Goal: Information Seeking & Learning: Understand process/instructions

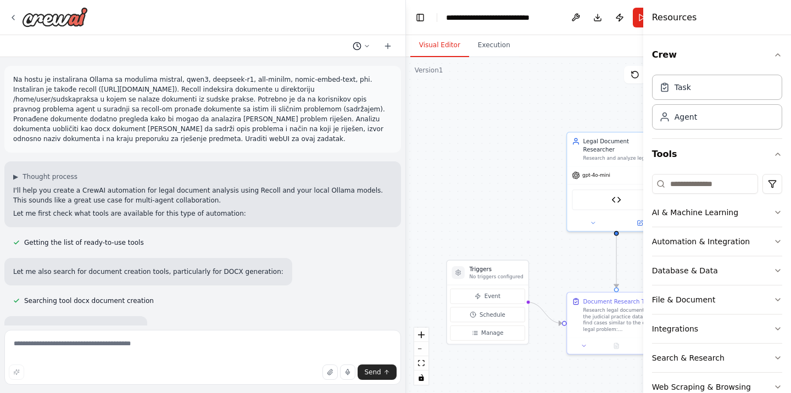
scroll to position [8452, 0]
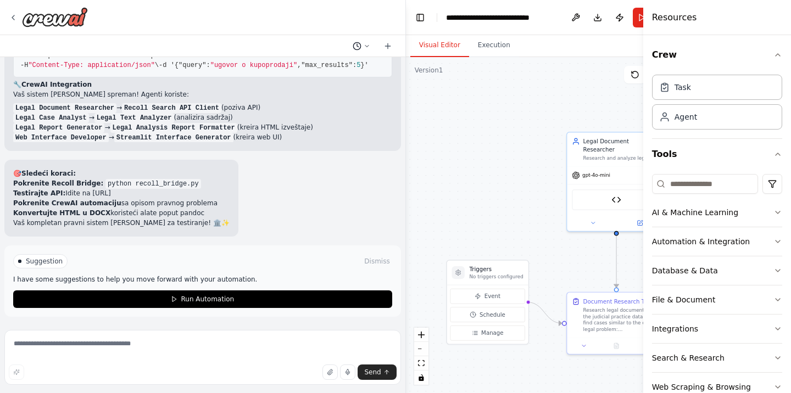
click at [368, 47] on icon at bounding box center [367, 46] width 7 height 7
click at [368, 47] on div at bounding box center [203, 196] width 406 height 393
drag, startPoint x: 7, startPoint y: 76, endPoint x: 229, endPoint y: 285, distance: 305.0
copy p "I have some suggestions to help you move forward with your automation."
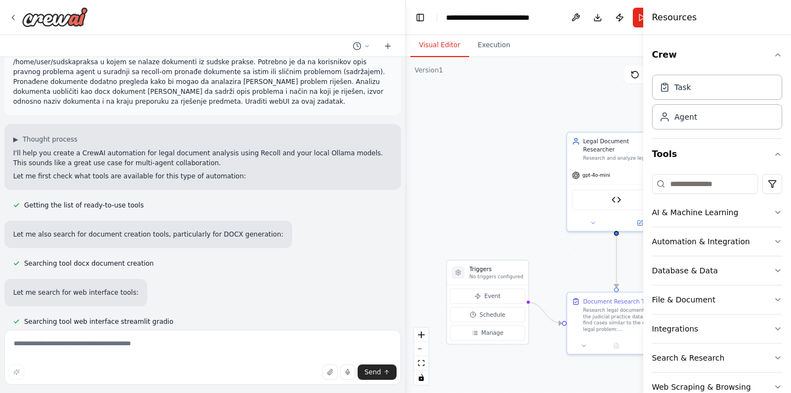
scroll to position [0, 0]
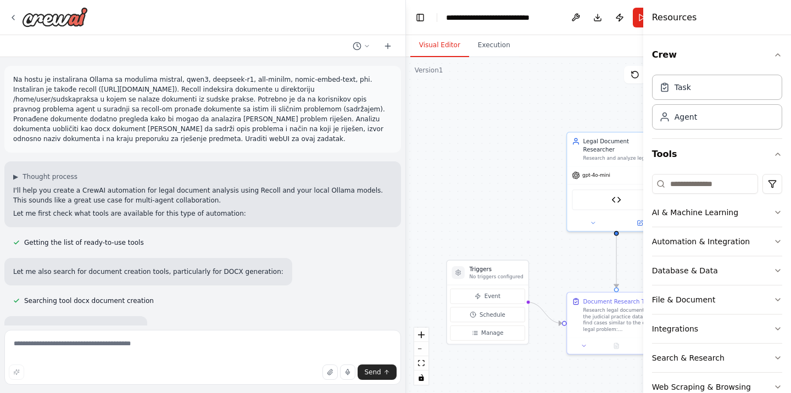
click at [354, 136] on div "Na hostu je instalirana Ollama sa modulima mistral, qwen3, deepseek-r1, all-min…" at bounding box center [202, 109] width 397 height 87
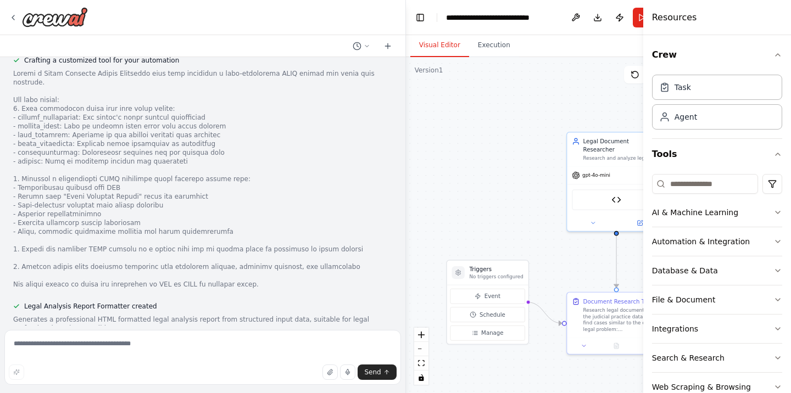
scroll to position [1186, 0]
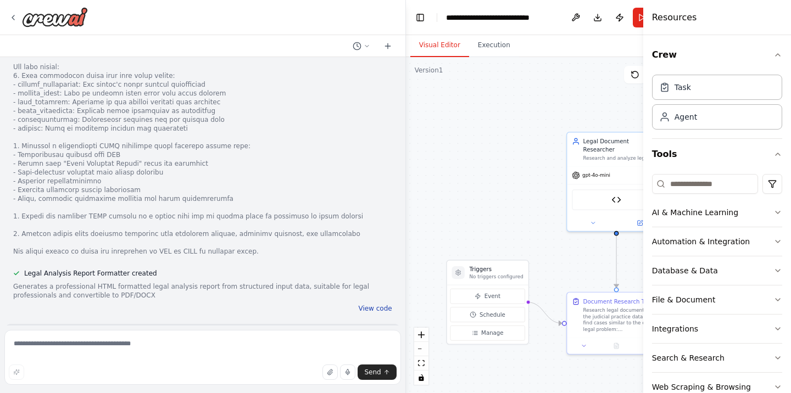
click at [375, 304] on button "View code" at bounding box center [374, 308] width 33 height 9
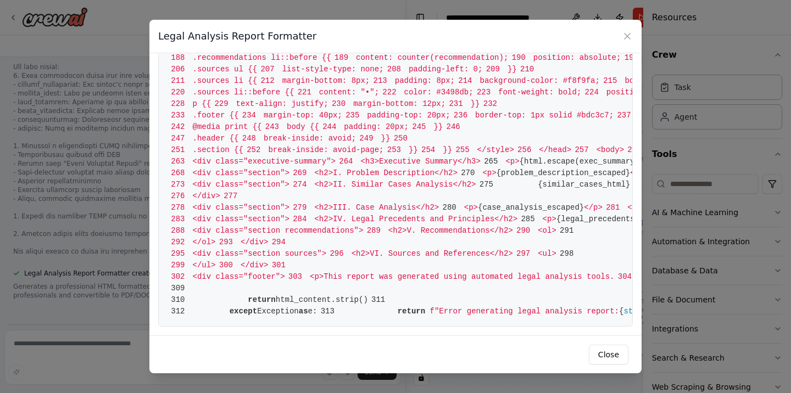
scroll to position [3364, 0]
drag, startPoint x: 449, startPoint y: 121, endPoint x: 393, endPoint y: 115, distance: 55.8
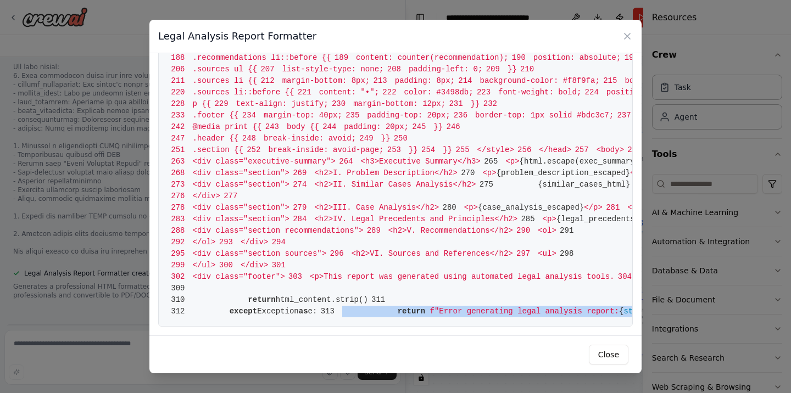
drag, startPoint x: 194, startPoint y: 77, endPoint x: 288, endPoint y: 349, distance: 286.9
copy span "return f"Error generating legal analysis report: { str (e)} ""
click at [627, 35] on icon at bounding box center [627, 36] width 11 height 11
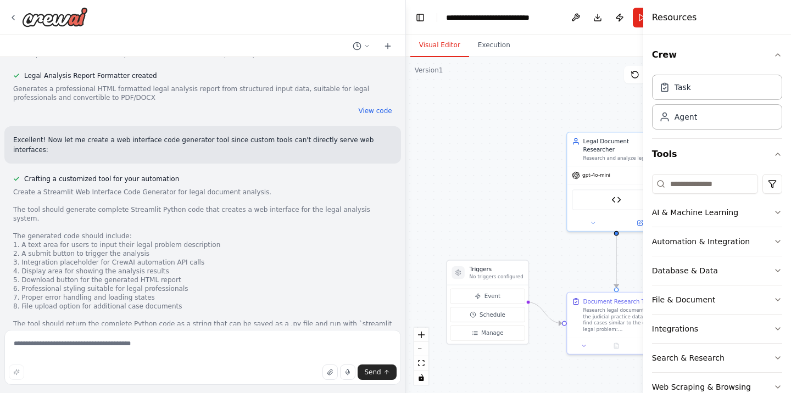
scroll to position [1450, 0]
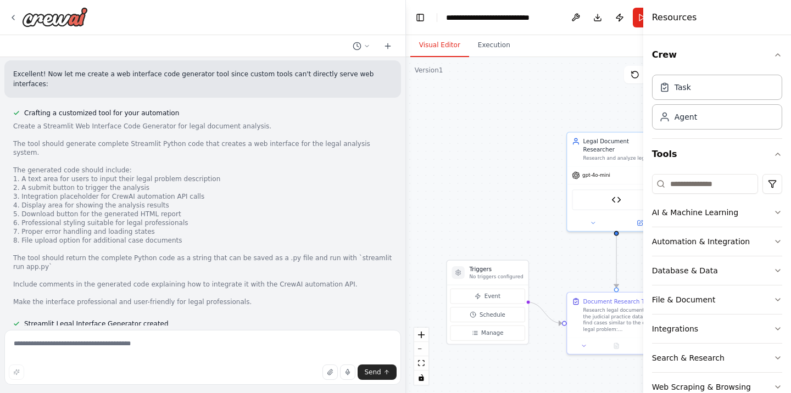
click at [386, 355] on button "View code" at bounding box center [374, 359] width 33 height 9
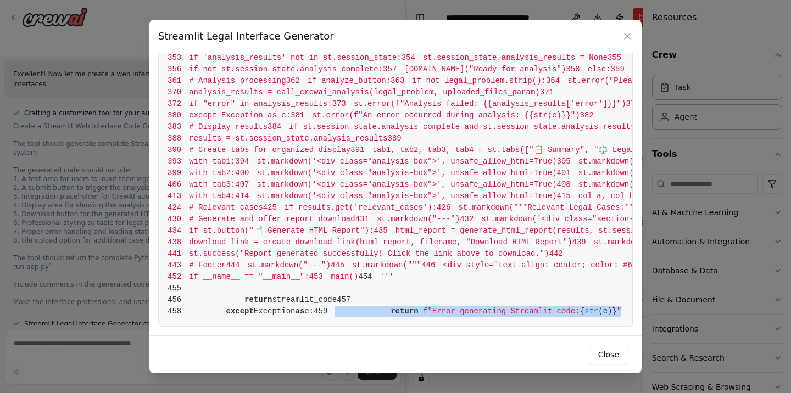
scroll to position [5047, 0]
drag, startPoint x: 187, startPoint y: 76, endPoint x: 252, endPoint y: 362, distance: 293.0
copy span "return f"Error generating Streamlit code: { str (e)} ""
click at [604, 354] on button "Close" at bounding box center [609, 355] width 40 height 20
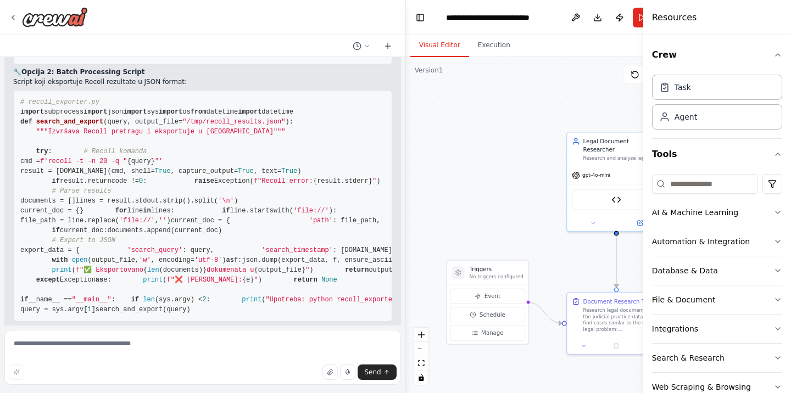
scroll to position [3295, 0]
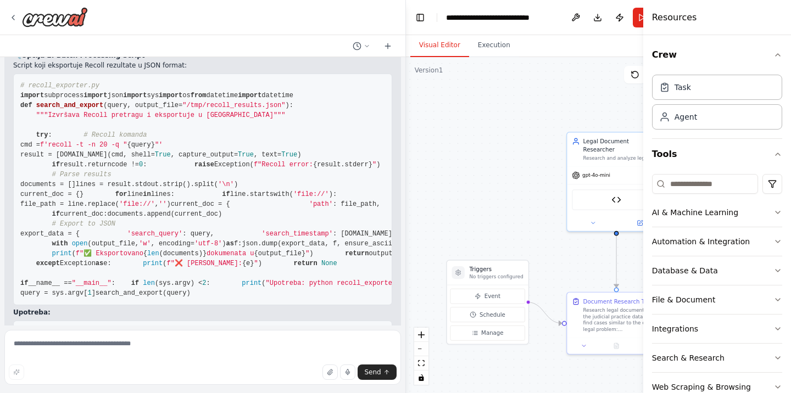
drag, startPoint x: 20, startPoint y: 96, endPoint x: 232, endPoint y: 282, distance: 281.7
copy code "# recoll_bridge.py from flask import Flask, request, jsonify import subprocess …"
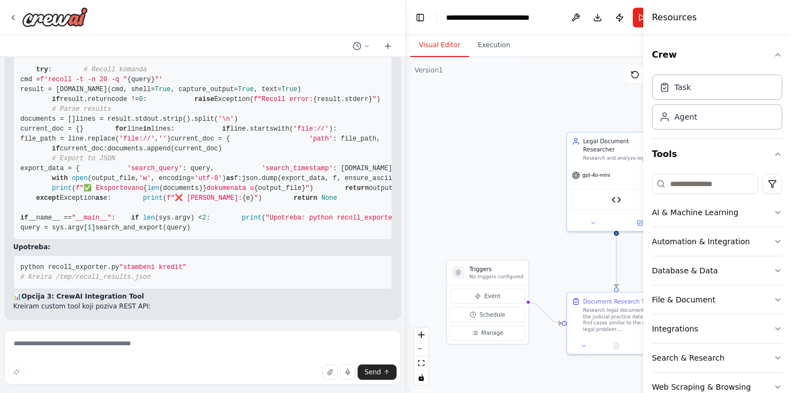
scroll to position [3361, 0]
drag, startPoint x: 48, startPoint y: 256, endPoint x: 113, endPoint y: 254, distance: 64.8
copy span "recoll_bridge.py"
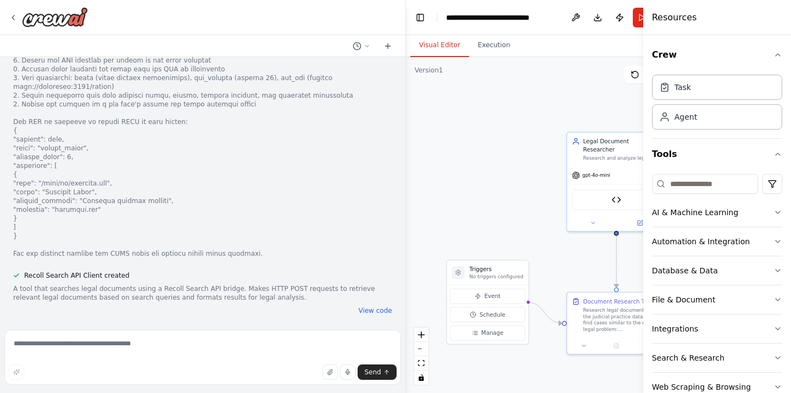
scroll to position [4152, 0]
drag, startPoint x: 19, startPoint y: 174, endPoint x: 149, endPoint y: 204, distance: 133.1
copy code "# recoll_exporter.py import subprocess import json import sys import os from da…"
drag, startPoint x: 49, startPoint y: 236, endPoint x: 120, endPoint y: 234, distance: 70.9
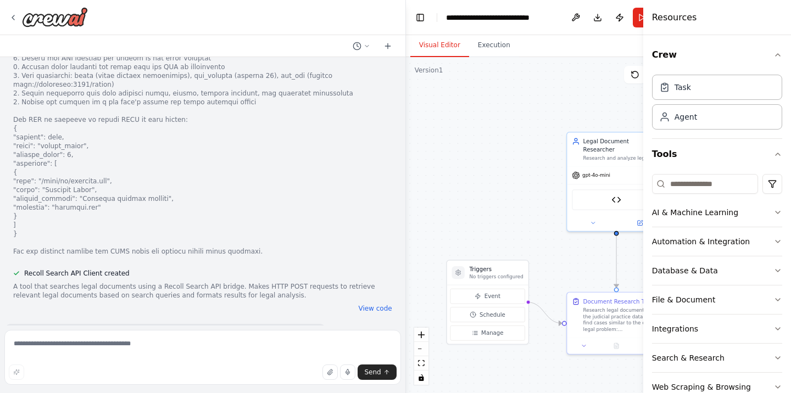
copy span "recoll_exporter.py"
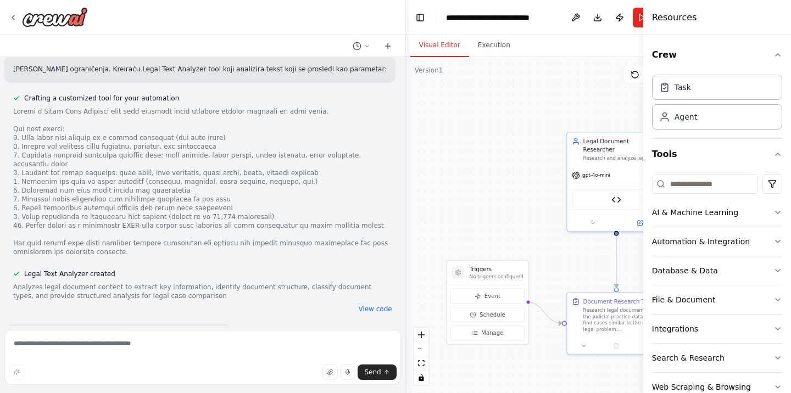
scroll to position [4679, 0]
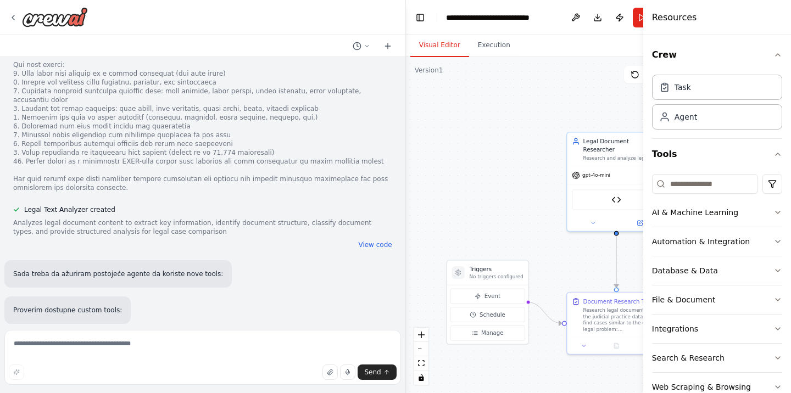
drag, startPoint x: 21, startPoint y: 223, endPoint x: 177, endPoint y: 258, distance: 160.4
copy code "# generate_search_results.py import subprocess import json def generate_search_…"
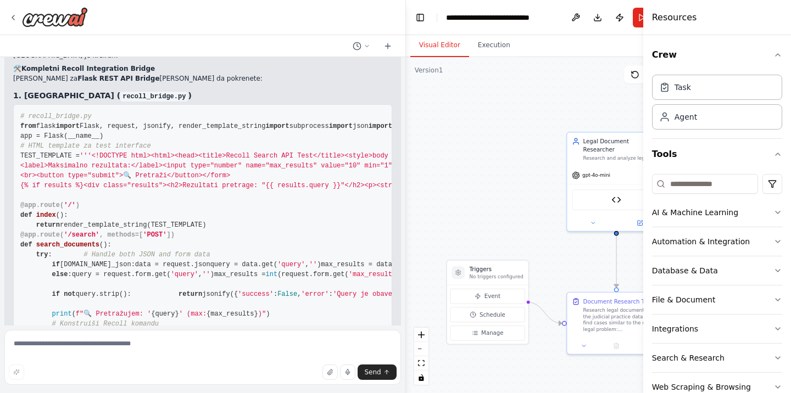
scroll to position [5206, 0]
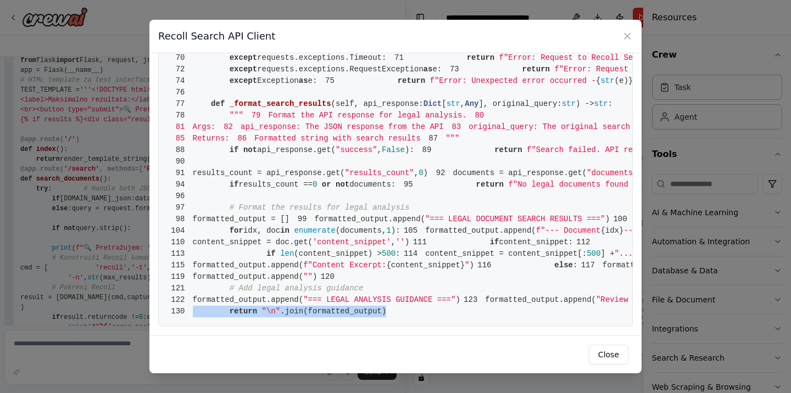
scroll to position [1253, 0]
drag, startPoint x: 194, startPoint y: 77, endPoint x: 302, endPoint y: 343, distance: 287.5
click at [302, 327] on pre "1 from crewai.tools import BaseTool 2 from pydantic import BaseModel, Field 3 f…" at bounding box center [395, 5] width 474 height 641
copy span "return "\n" .join(formatted_output)"
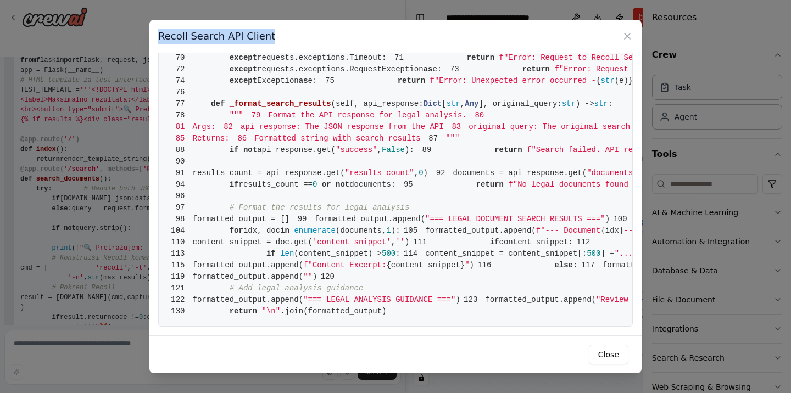
drag, startPoint x: 159, startPoint y: 35, endPoint x: 262, endPoint y: 35, distance: 103.2
click at [262, 35] on h3 "Recoll Search API Client" at bounding box center [216, 36] width 117 height 15
copy h3 "Recoll Search API Client"
click at [611, 355] on button "Close" at bounding box center [609, 355] width 40 height 20
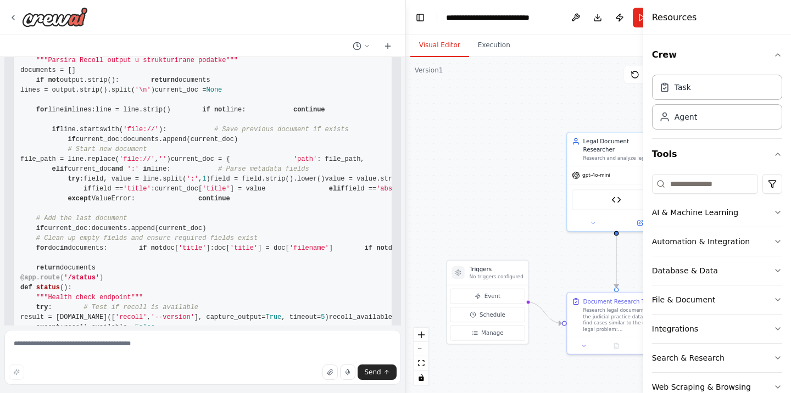
scroll to position [5667, 0]
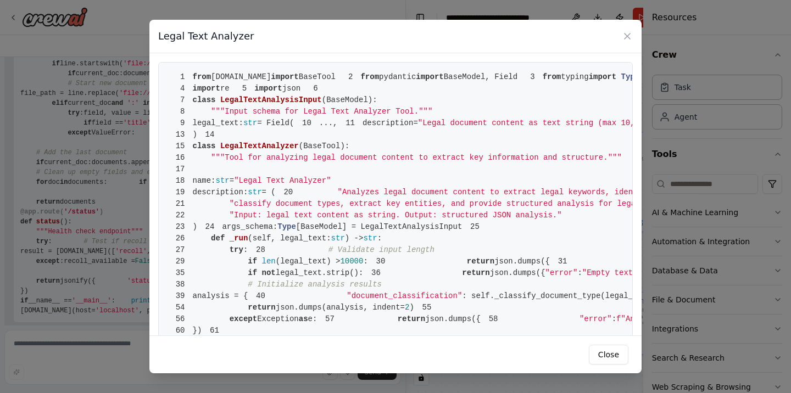
drag, startPoint x: 191, startPoint y: 72, endPoint x: 219, endPoint y: 129, distance: 62.6
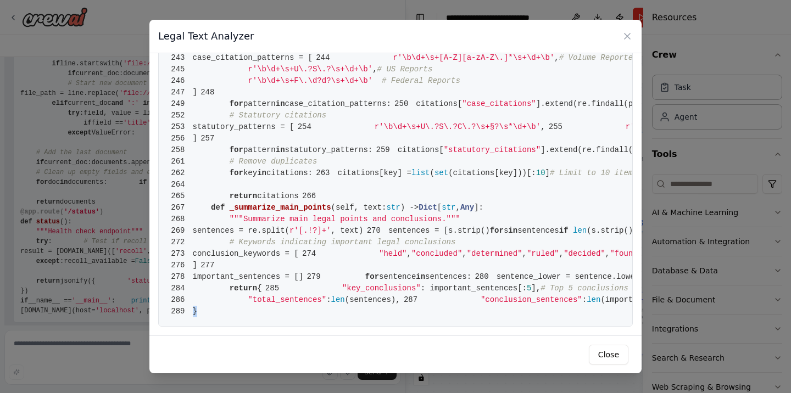
scroll to position [3087, 0]
drag, startPoint x: 194, startPoint y: 74, endPoint x: 258, endPoint y: 373, distance: 305.5
drag, startPoint x: 159, startPoint y: 36, endPoint x: 253, endPoint y: 43, distance: 93.7
click at [253, 43] on div "Legal Text Analyzer" at bounding box center [395, 36] width 492 height 33
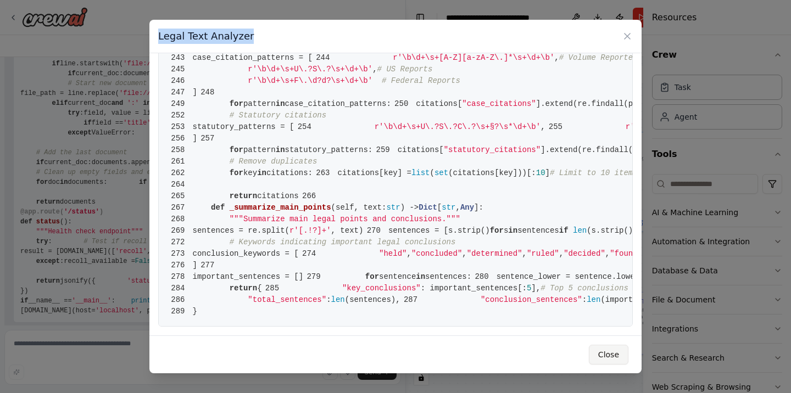
click at [626, 356] on button "Close" at bounding box center [609, 355] width 40 height 20
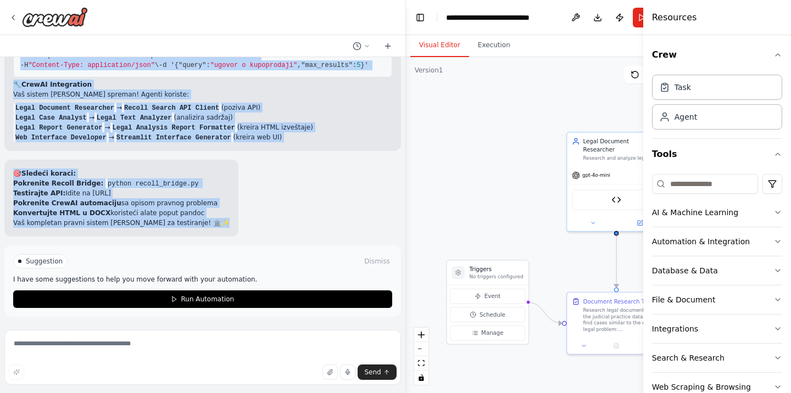
scroll to position [8452, 0]
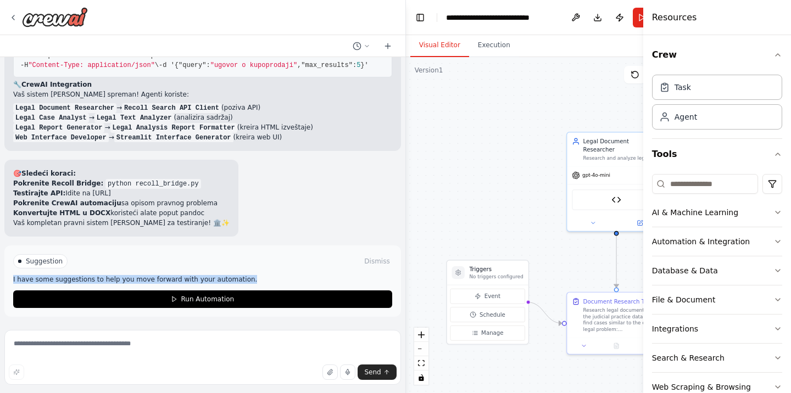
drag, startPoint x: 20, startPoint y: 247, endPoint x: 120, endPoint y: 317, distance: 121.9
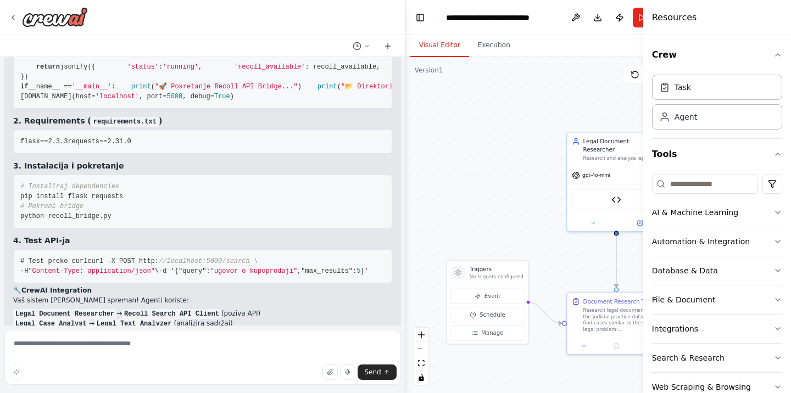
scroll to position [5948, 0]
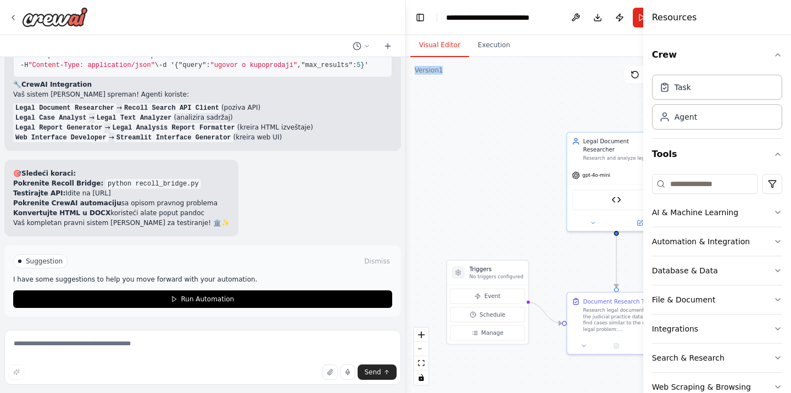
scroll to position [8113, 0]
drag, startPoint x: 22, startPoint y: 231, endPoint x: 238, endPoint y: 189, distance: 219.7
drag, startPoint x: 20, startPoint y: 234, endPoint x: 92, endPoint y: 244, distance: 72.6
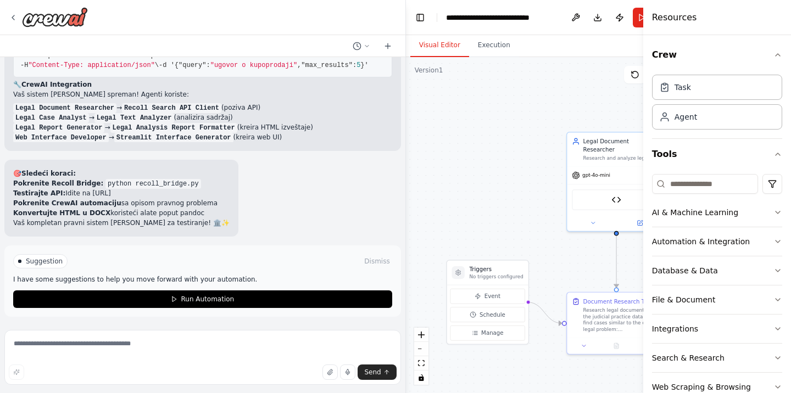
drag, startPoint x: 80, startPoint y: 215, endPoint x: 141, endPoint y: 213, distance: 60.4
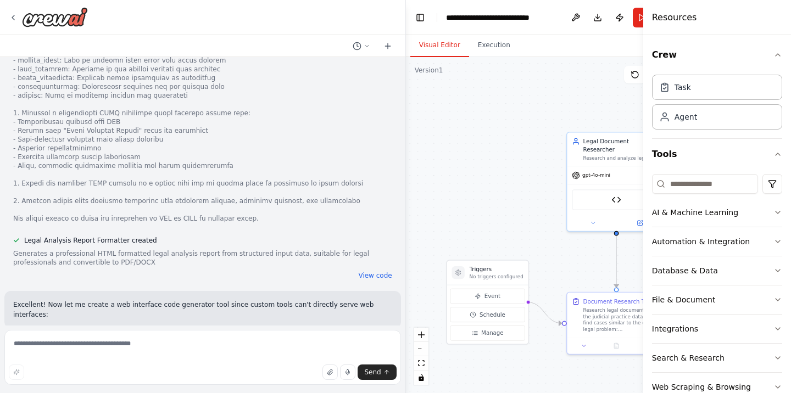
scroll to position [1252, 0]
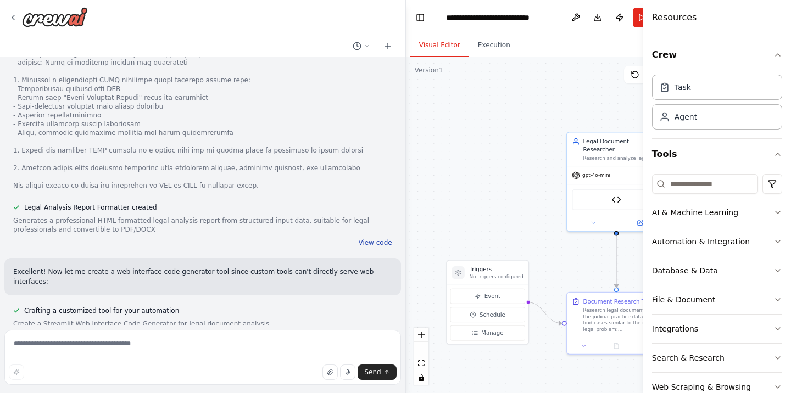
click at [382, 238] on button "View code" at bounding box center [374, 242] width 33 height 9
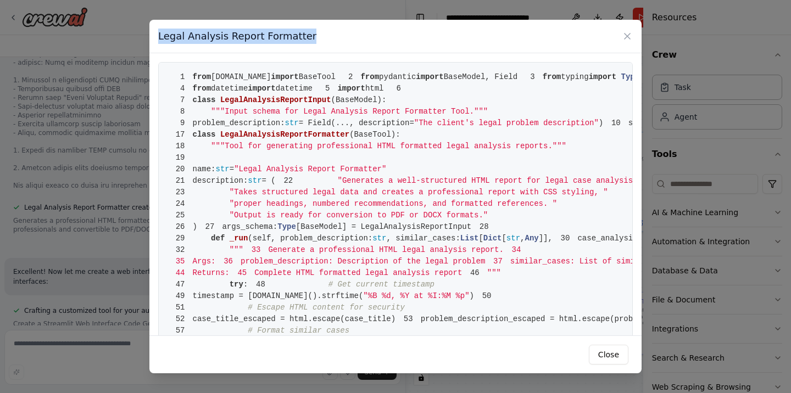
drag, startPoint x: 158, startPoint y: 37, endPoint x: 306, endPoint y: 35, distance: 147.7
click at [306, 35] on div "Legal Analysis Report Formatter" at bounding box center [395, 36] width 492 height 33
click at [622, 37] on icon at bounding box center [627, 36] width 11 height 11
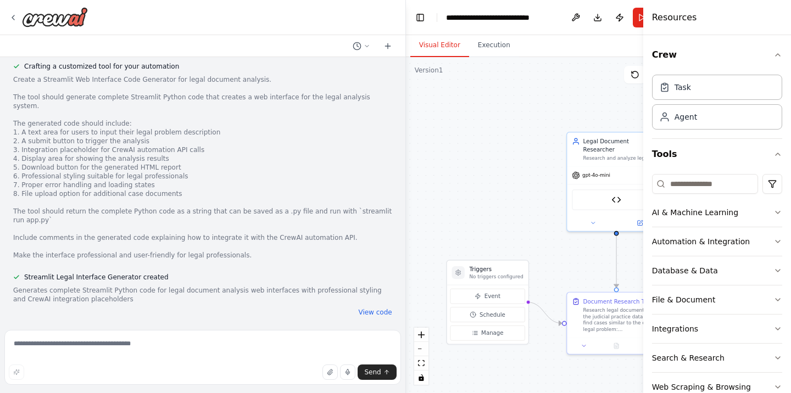
scroll to position [1516, 0]
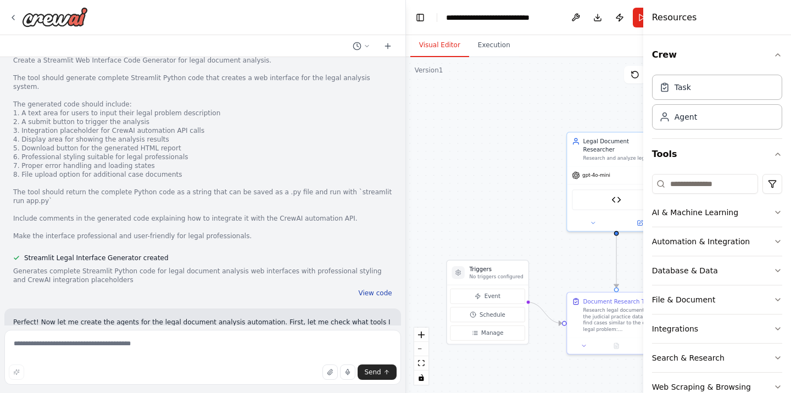
click at [367, 289] on button "View code" at bounding box center [374, 293] width 33 height 9
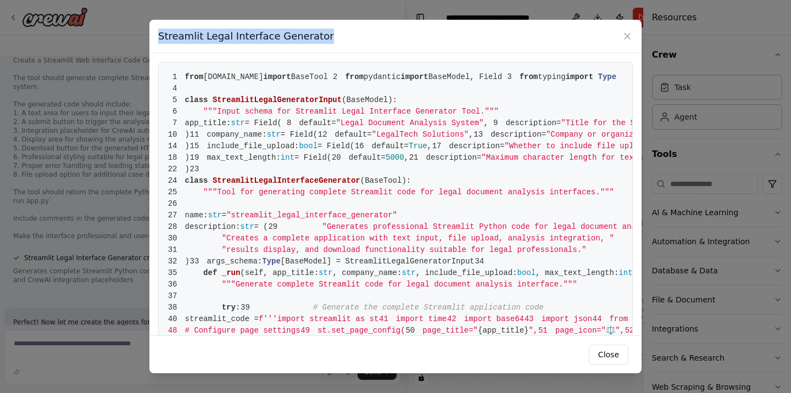
drag, startPoint x: 158, startPoint y: 36, endPoint x: 317, endPoint y: 40, distance: 158.8
click at [317, 40] on div "Streamlit Legal Interface Generator" at bounding box center [395, 36] width 492 height 33
click at [622, 349] on button "Close" at bounding box center [609, 355] width 40 height 20
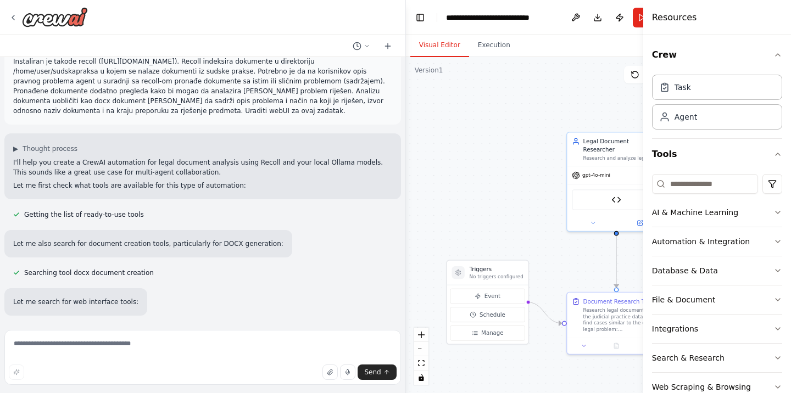
scroll to position [0, 0]
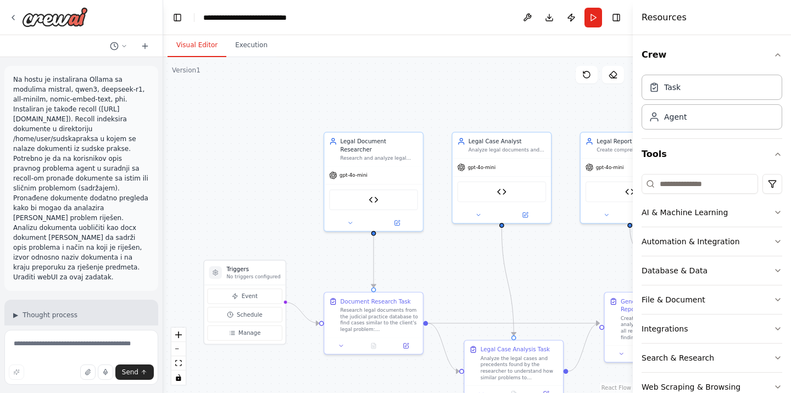
drag, startPoint x: 405, startPoint y: 225, endPoint x: 163, endPoint y: 197, distance: 243.3
click at [163, 197] on div "Na hostu je instalirana Ollama sa modulima mistral, qwen3, deepseek-r1, all-min…" at bounding box center [395, 196] width 791 height 393
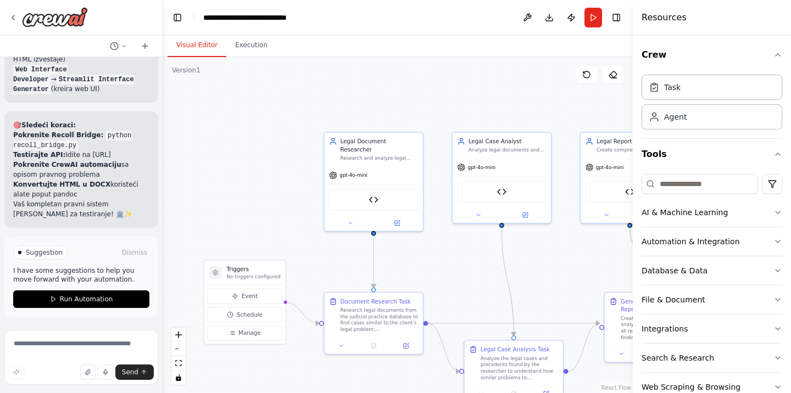
scroll to position [9621, 0]
click at [779, 53] on icon "button" at bounding box center [777, 55] width 9 height 9
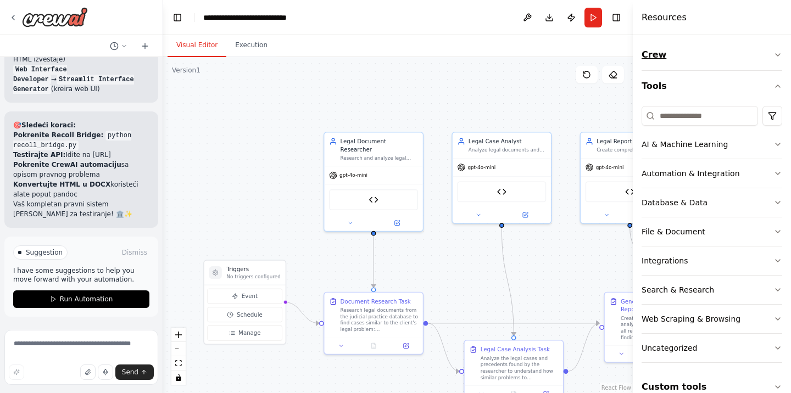
click at [779, 53] on icon "button" at bounding box center [777, 55] width 9 height 9
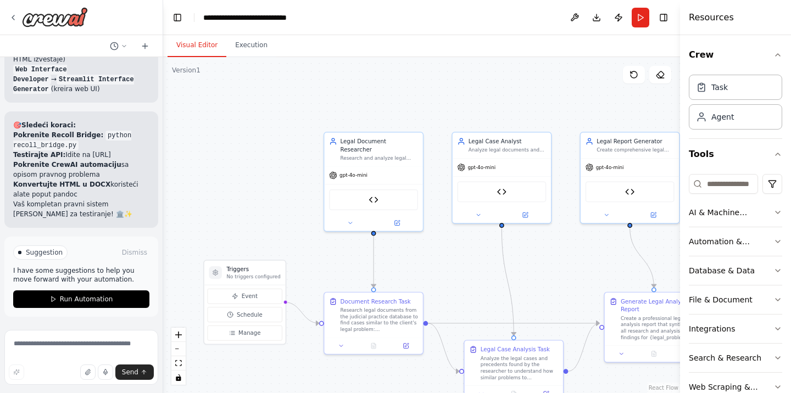
drag, startPoint x: 634, startPoint y: 20, endPoint x: 728, endPoint y: 31, distance: 94.5
click at [728, 31] on div "Resources Crew Task Agent Tools AI & Machine Learning Automation & Integration …" at bounding box center [735, 196] width 111 height 393
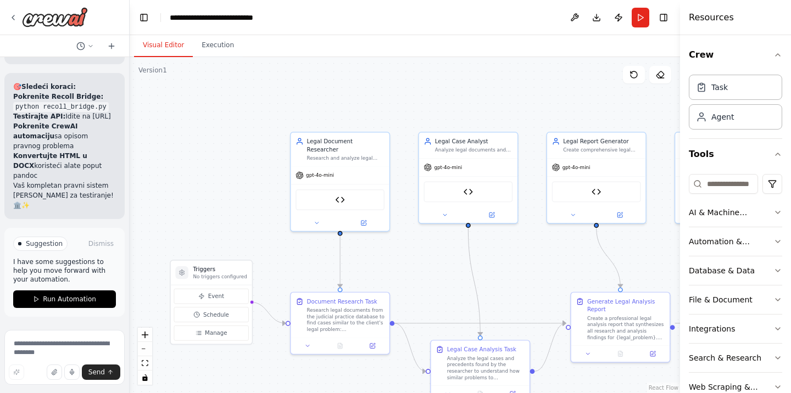
scroll to position [11042, 0]
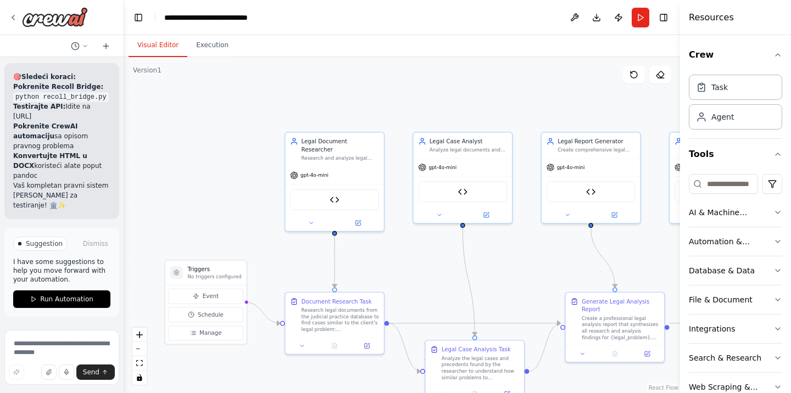
drag, startPoint x: 163, startPoint y: 14, endPoint x: 124, endPoint y: 19, distance: 38.8
click at [124, 19] on div "Na hostu je instalirana Ollama sa modulima mistral, qwen3, deepseek-r1, all-min…" at bounding box center [395, 196] width 791 height 393
click at [138, 349] on icon "zoom out" at bounding box center [139, 349] width 7 height 1
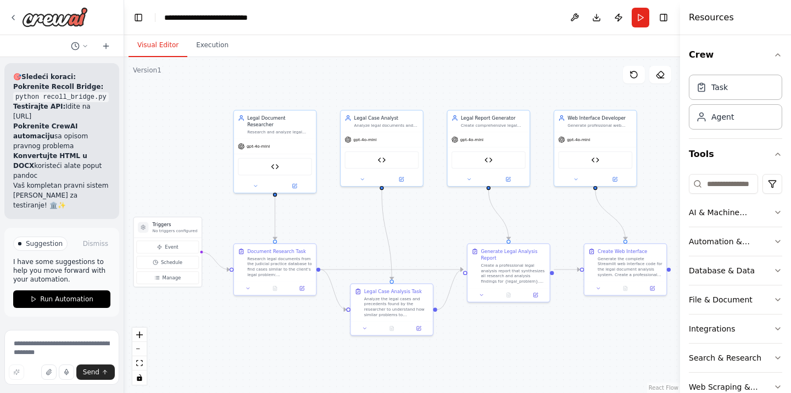
drag, startPoint x: 412, startPoint y: 243, endPoint x: 341, endPoint y: 206, distance: 80.1
click at [341, 206] on div ".deletable-edge-delete-btn { width: 20px; height: 20px; border: 0px solid #ffff…" at bounding box center [402, 225] width 556 height 336
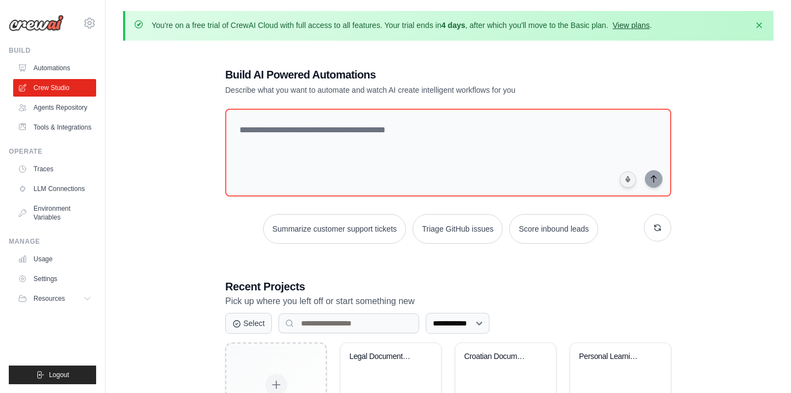
click at [649, 23] on link "View plans" at bounding box center [630, 25] width 37 height 9
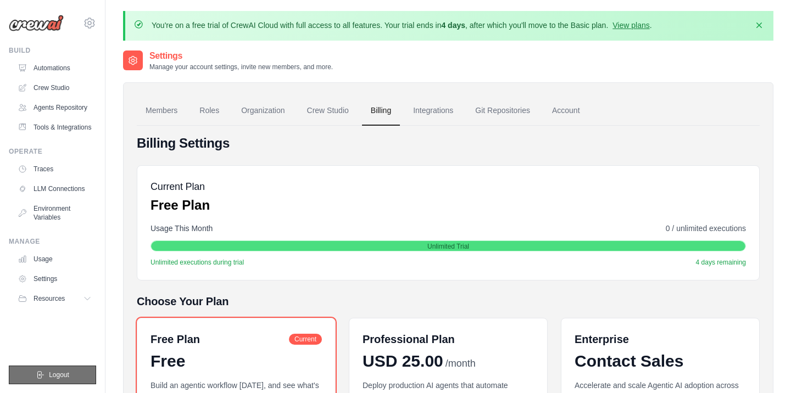
click at [86, 371] on button "Logout" at bounding box center [52, 375] width 87 height 19
